Goal: Information Seeking & Learning: Check status

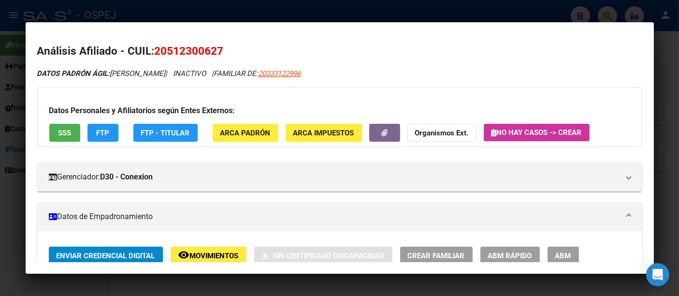
scroll to position [268, 0]
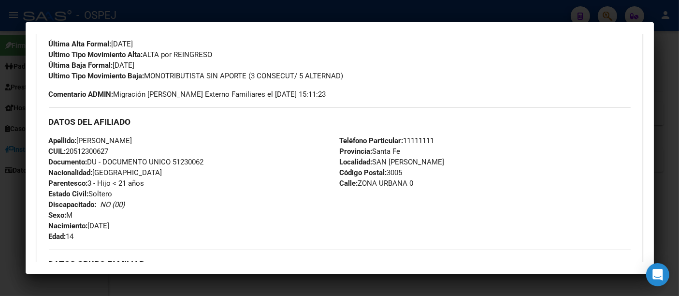
click at [236, 17] on div at bounding box center [339, 148] width 679 height 296
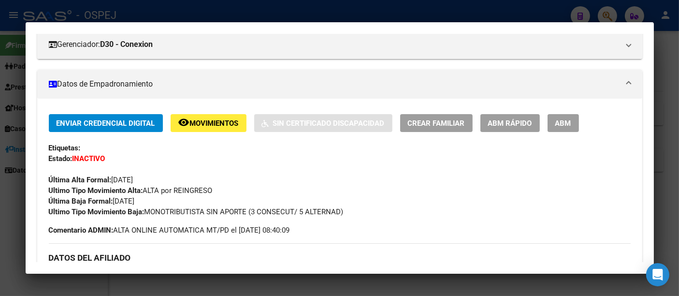
scroll to position [107, 0]
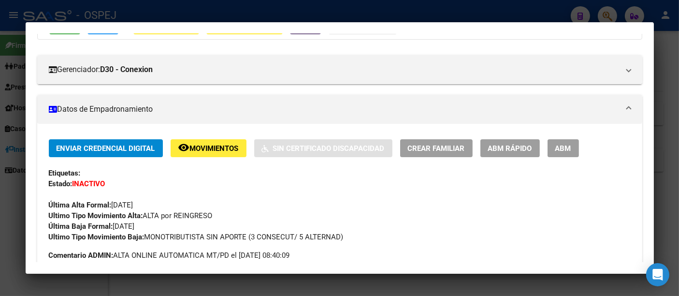
click at [300, 12] on div at bounding box center [339, 148] width 679 height 296
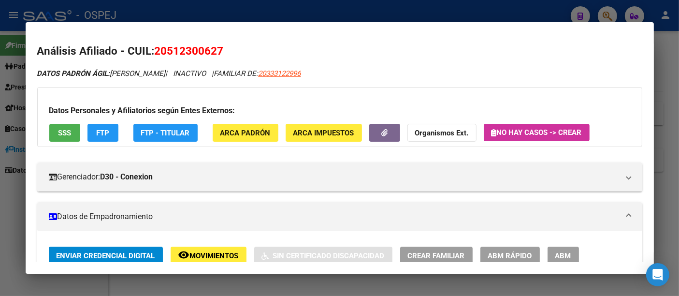
click at [267, 8] on div at bounding box center [339, 148] width 679 height 296
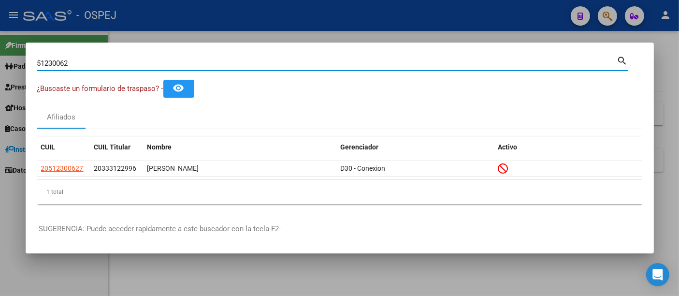
click at [106, 64] on input "51230062" at bounding box center [327, 63] width 580 height 9
type input "5"
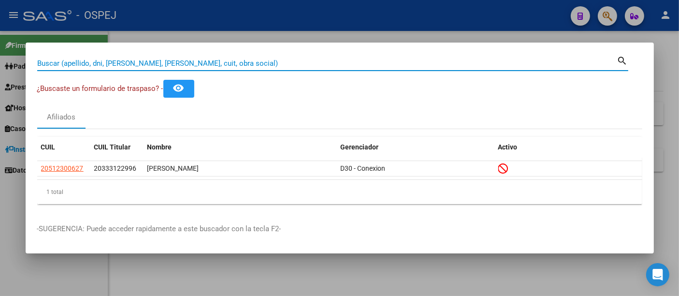
paste input "20348709624"
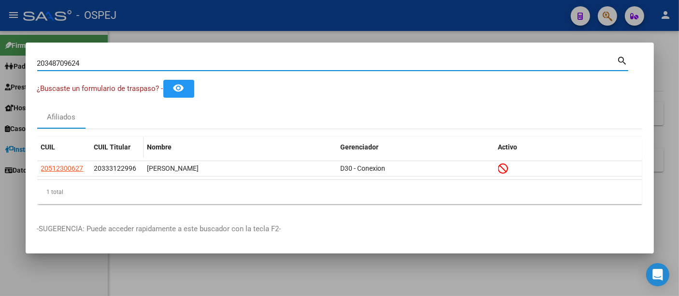
type input "20348709624"
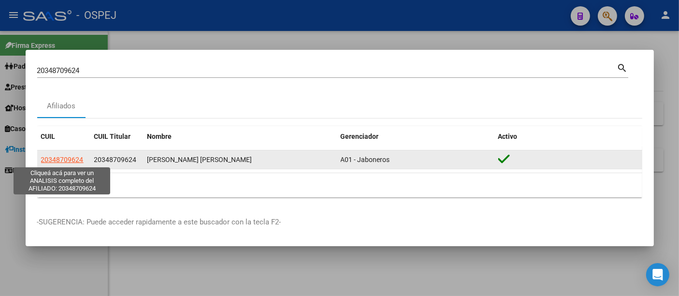
click at [73, 157] on span "20348709624" at bounding box center [62, 160] width 43 height 8
type textarea "20348709624"
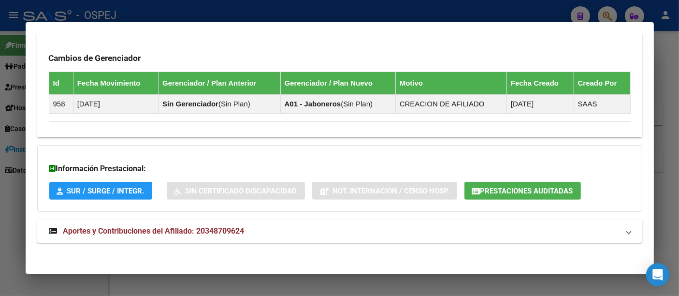
scroll to position [557, 0]
click at [228, 226] on span "Aportes y Contribuciones del Afiliado: 20348709624" at bounding box center [153, 230] width 181 height 9
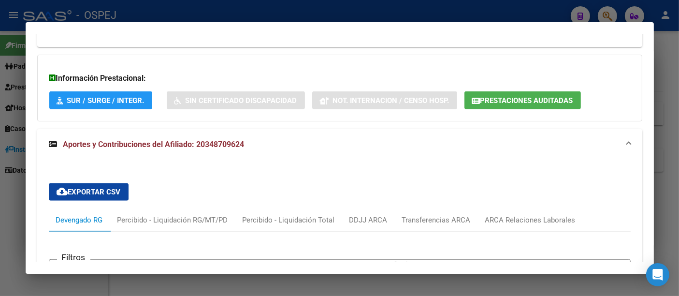
scroll to position [600, 0]
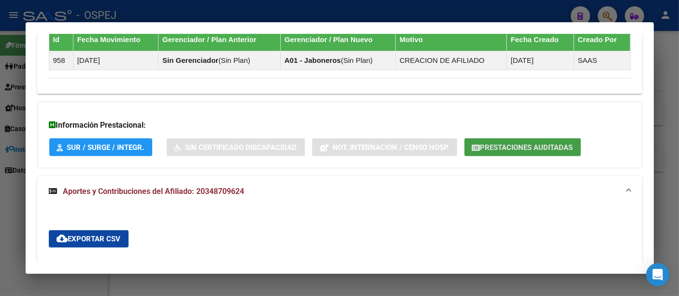
click at [508, 143] on span "Prestaciones Auditadas" at bounding box center [527, 147] width 93 height 9
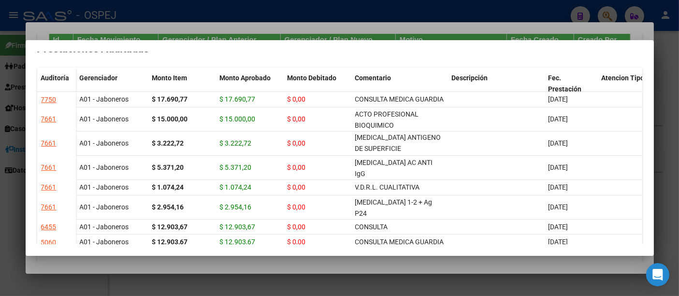
scroll to position [0, 0]
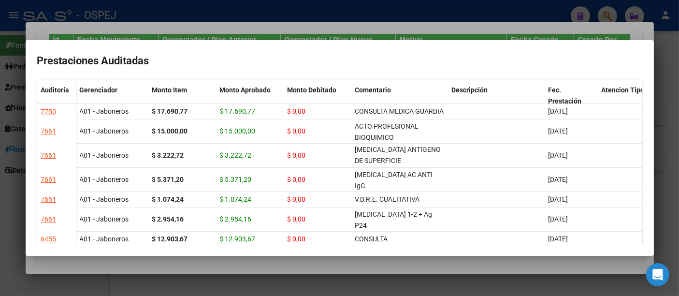
click at [262, 6] on div at bounding box center [339, 148] width 679 height 296
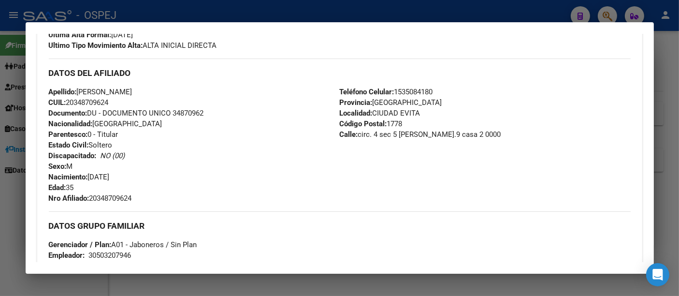
scroll to position [385, 0]
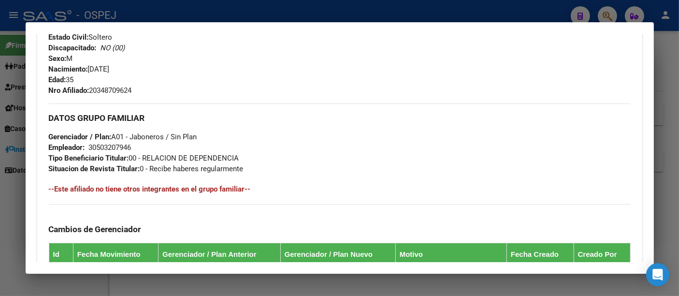
click at [105, 148] on div "30503207946" at bounding box center [110, 147] width 43 height 11
click at [266, 5] on div at bounding box center [339, 148] width 679 height 296
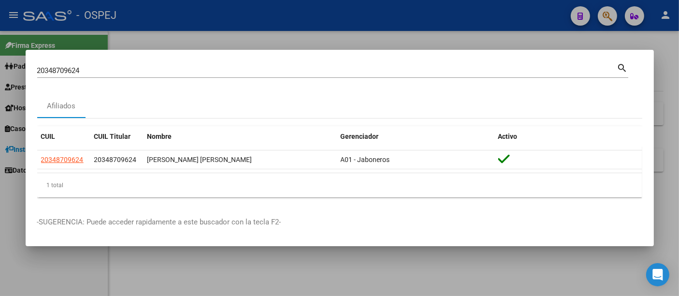
click at [179, 72] on input "20348709624" at bounding box center [327, 70] width 580 height 9
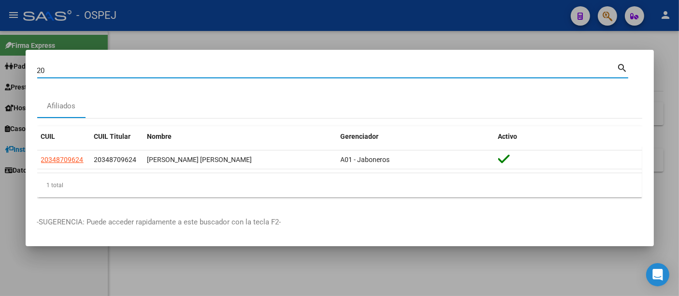
type input "2"
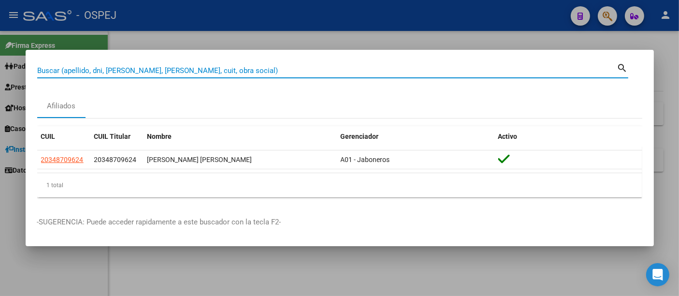
paste input "20255530926"
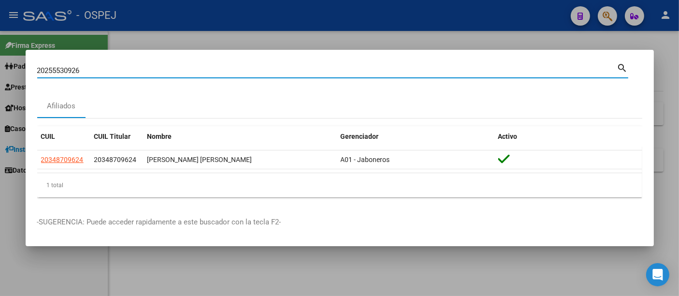
type input "20255530926"
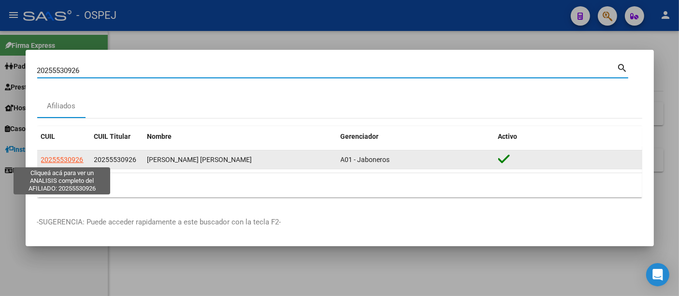
click at [70, 160] on span "20255530926" at bounding box center [62, 160] width 43 height 8
type textarea "20255530926"
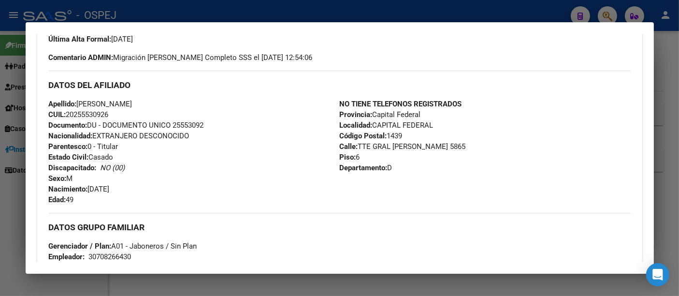
scroll to position [322, 0]
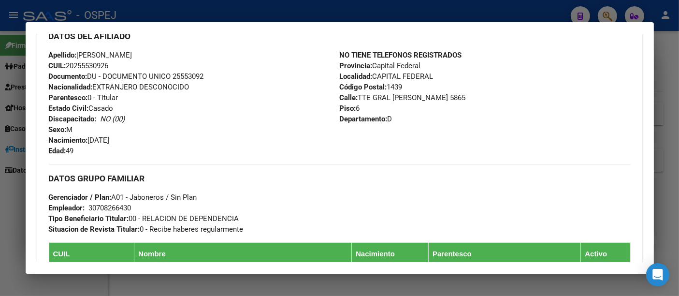
click at [240, 12] on div at bounding box center [339, 148] width 679 height 296
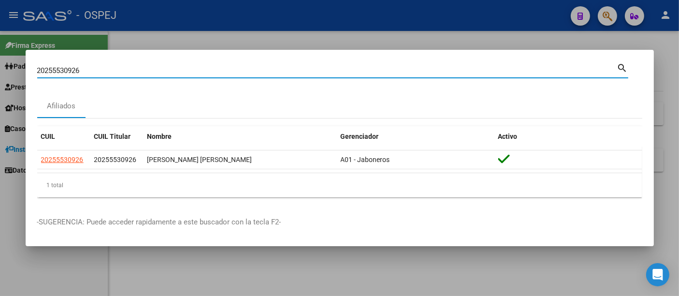
click at [136, 71] on input "20255530926" at bounding box center [327, 70] width 580 height 9
type input "2"
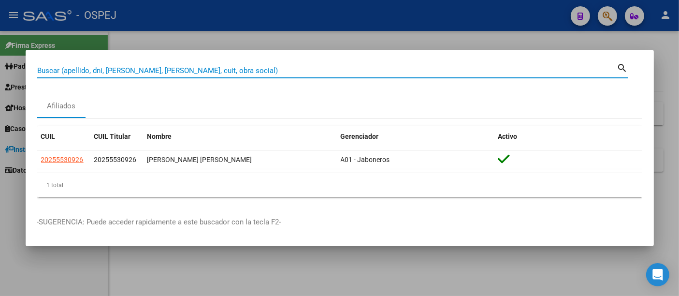
click at [184, 70] on input "Buscar (apellido, dni, [PERSON_NAME], [PERSON_NAME], cuit, obra social)" at bounding box center [327, 70] width 580 height 9
paste input "20348709624"
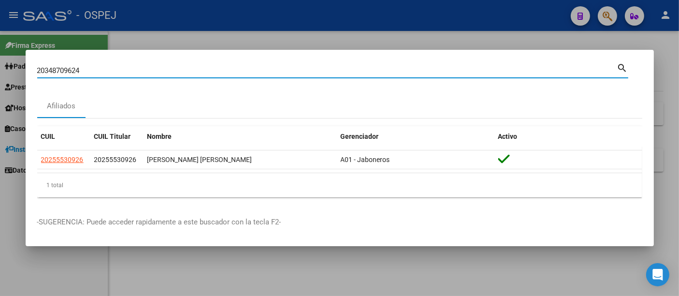
type input "20348709624"
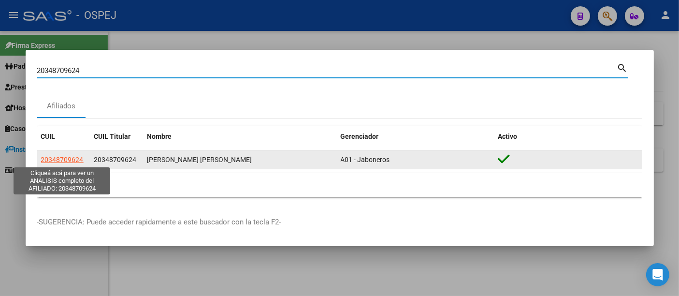
click at [65, 161] on span "20348709624" at bounding box center [62, 160] width 43 height 8
type textarea "20348709624"
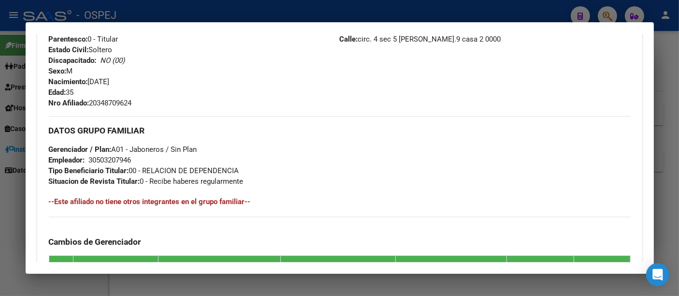
scroll to position [429, 0]
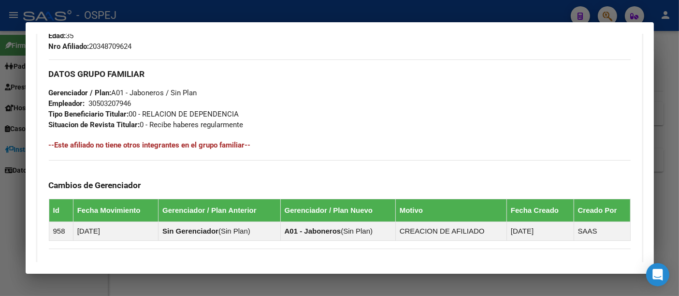
click at [254, 7] on div at bounding box center [339, 148] width 679 height 296
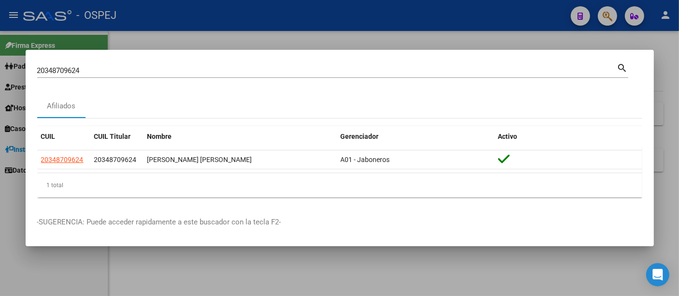
click at [318, 22] on div at bounding box center [339, 148] width 679 height 296
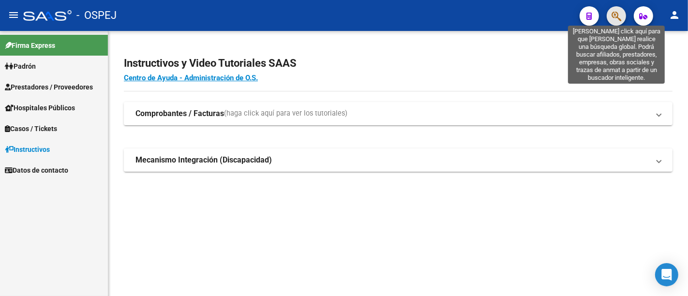
click at [612, 13] on icon "button" at bounding box center [616, 16] width 10 height 11
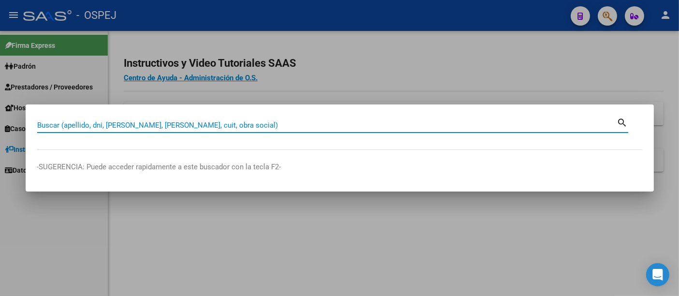
paste input "27-39915105-3"
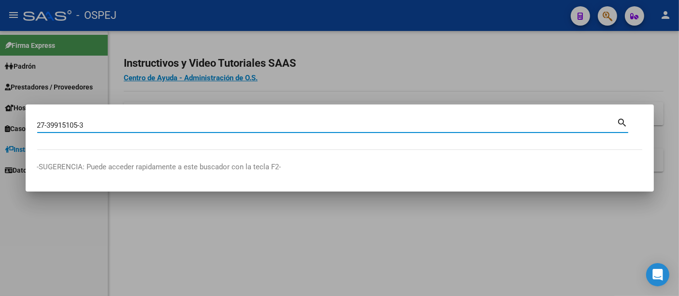
type input "27399151053"
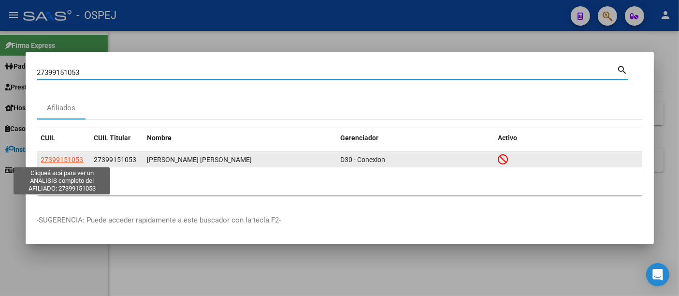
click at [71, 162] on span "27399151053" at bounding box center [62, 160] width 43 height 8
type textarea "27399151053"
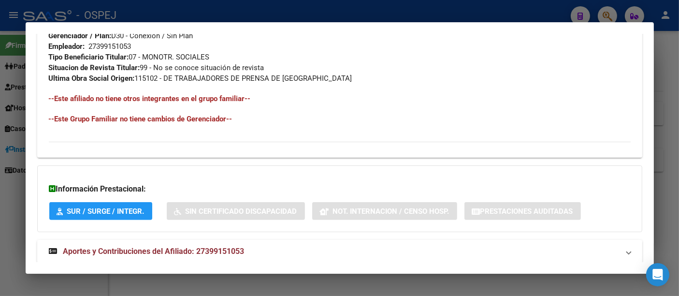
scroll to position [537, 0]
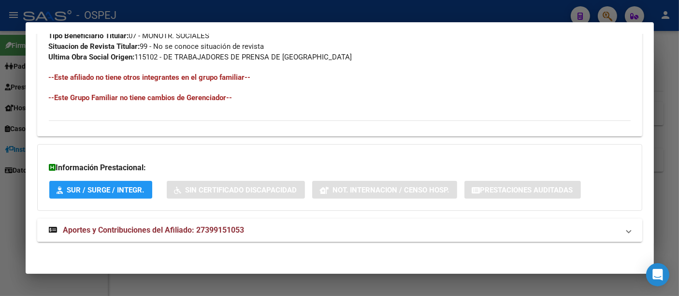
click at [234, 227] on span "Aportes y Contribuciones del Afiliado: 27399151053" at bounding box center [153, 229] width 181 height 9
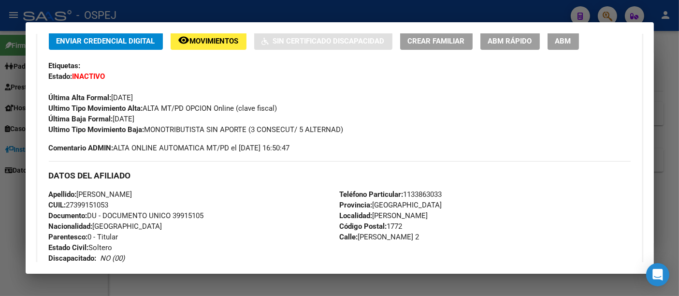
scroll to position [0, 0]
